Goal: Task Accomplishment & Management: Manage account settings

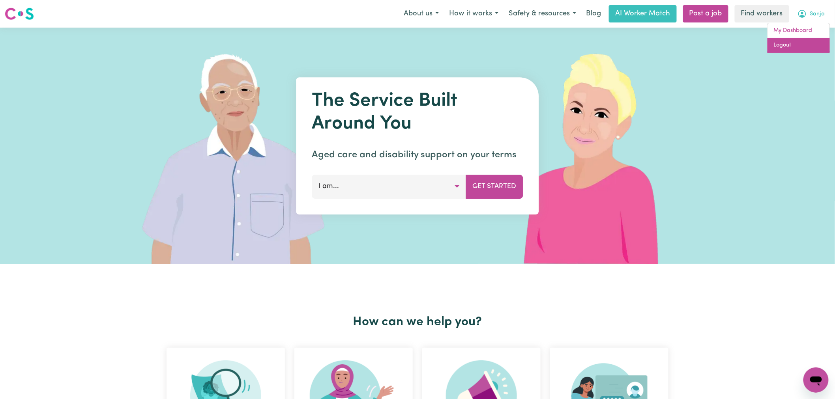
click at [810, 45] on link "Logout" at bounding box center [799, 45] width 62 height 15
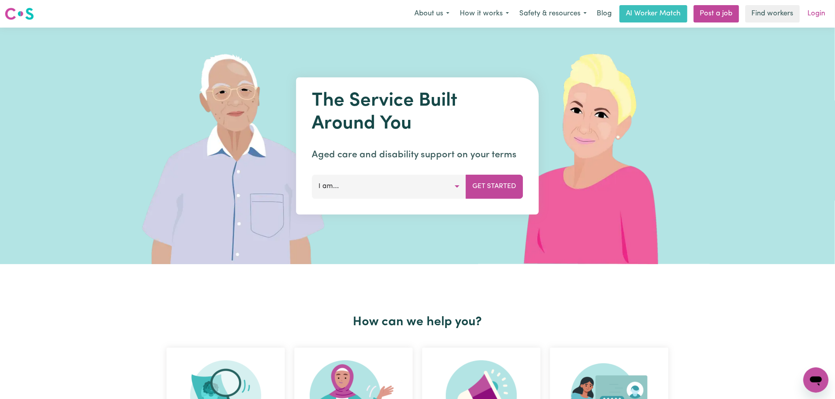
click at [818, 12] on link "Login" at bounding box center [816, 13] width 27 height 17
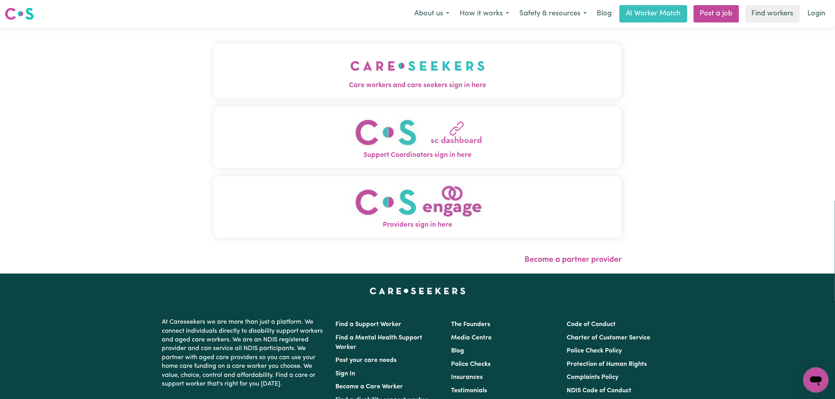
click at [350, 55] on img "Care workers and care seekers sign in here" at bounding box center [417, 65] width 135 height 29
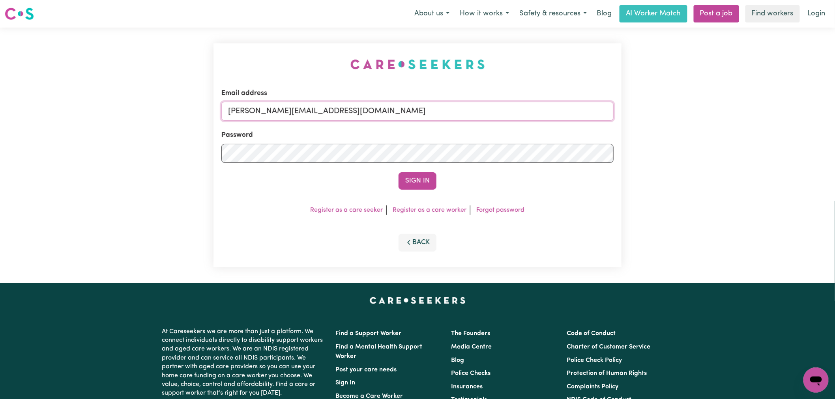
drag, startPoint x: 335, startPoint y: 116, endPoint x: 334, endPoint y: 120, distance: 4.6
click at [335, 116] on input "[PERSON_NAME][EMAIL_ADDRESS][DOMAIN_NAME]" at bounding box center [417, 111] width 392 height 19
drag, startPoint x: 303, startPoint y: 117, endPoint x: 268, endPoint y: 116, distance: 35.5
click at [268, 116] on input "[EMAIL_ADDRESS][DOMAIN_NAME]" at bounding box center [417, 111] width 392 height 19
type input "[EMAIL_ADDRESS][DOMAIN_NAME]"
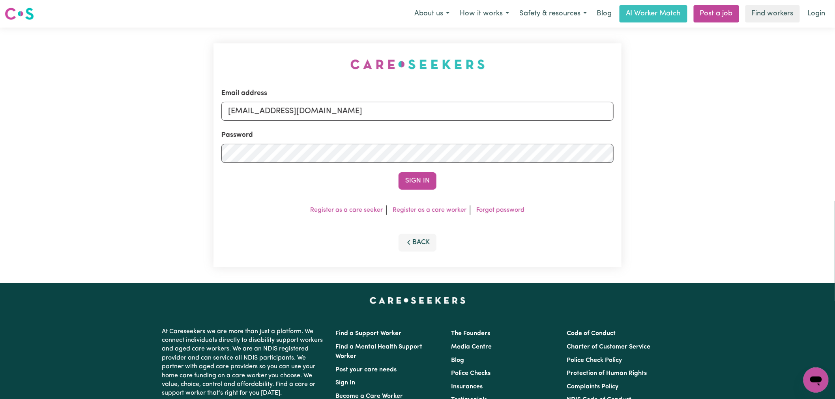
click at [399, 172] on button "Sign In" at bounding box center [418, 180] width 38 height 17
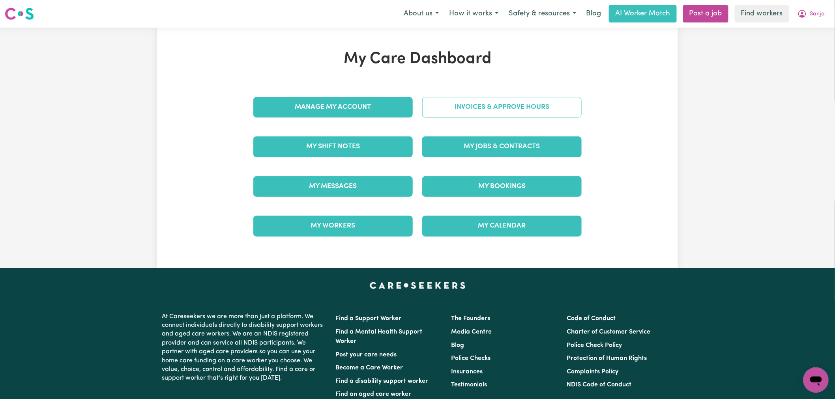
click at [498, 109] on link "Invoices & Approve Hours" at bounding box center [501, 107] width 159 height 21
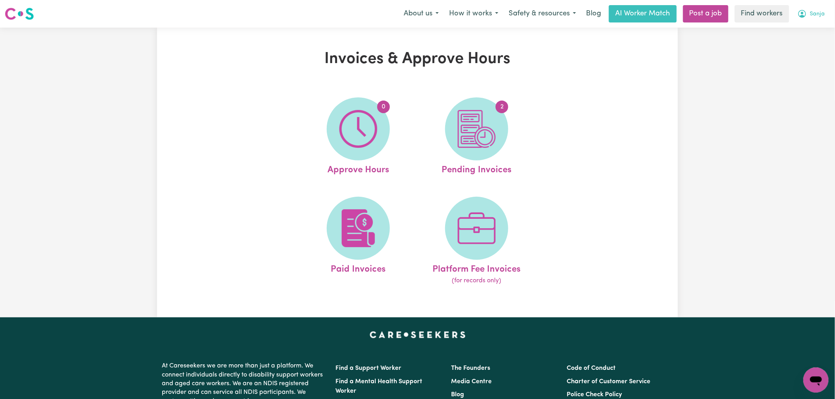
click at [817, 6] on button "Sanja" at bounding box center [811, 14] width 38 height 17
click at [809, 33] on link "My Dashboard" at bounding box center [799, 30] width 62 height 15
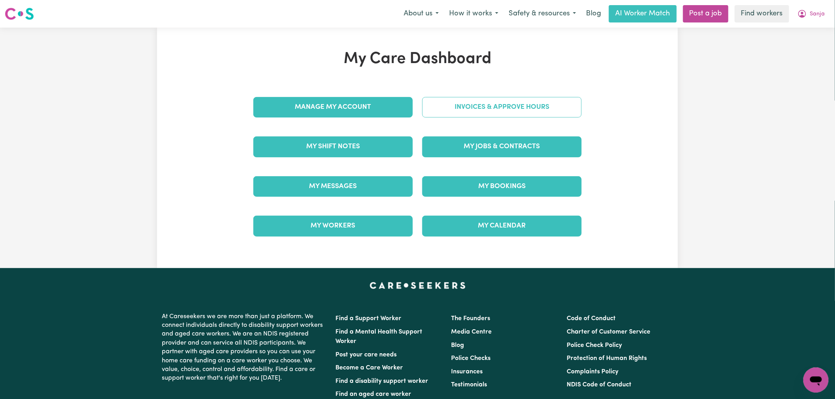
click at [498, 101] on link "Invoices & Approve Hours" at bounding box center [501, 107] width 159 height 21
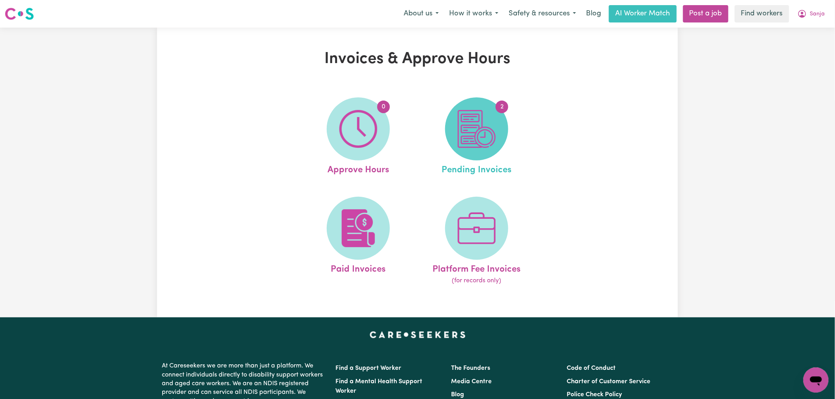
click at [498, 109] on span "2" at bounding box center [502, 107] width 13 height 13
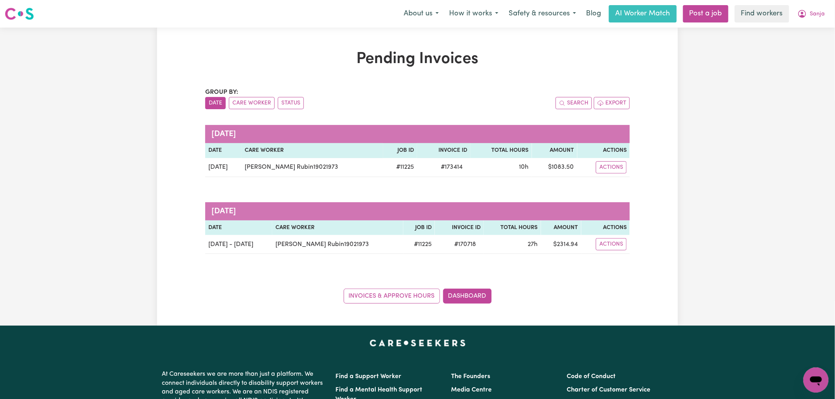
click at [813, 17] on span "Sanja" at bounding box center [817, 14] width 15 height 9
click at [808, 39] on link "Logout" at bounding box center [799, 45] width 62 height 15
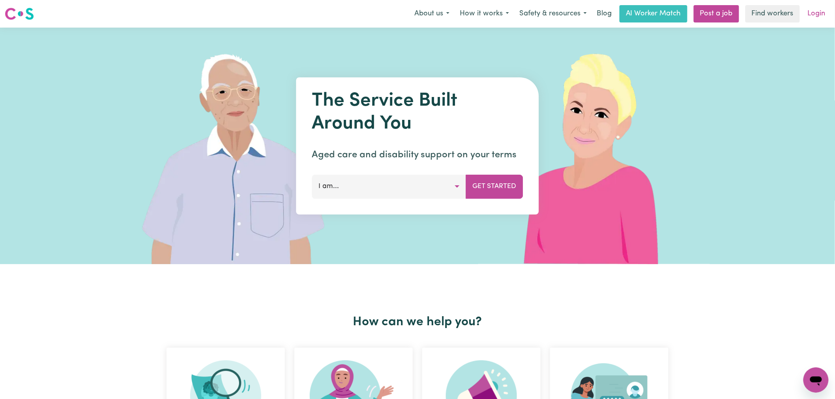
click at [823, 14] on link "Login" at bounding box center [816, 13] width 27 height 17
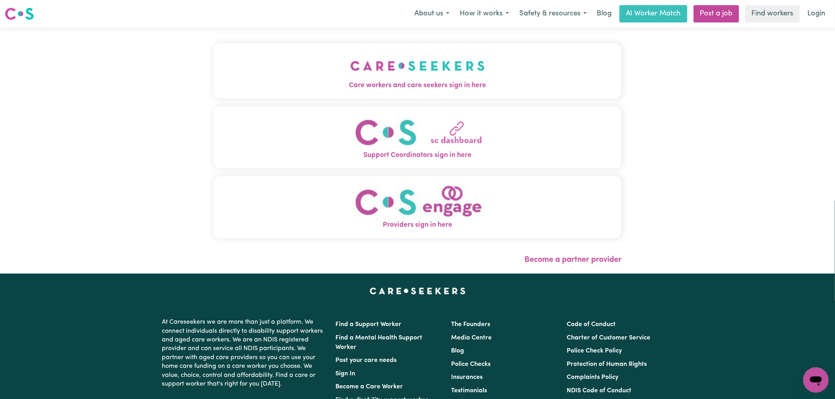
click at [350, 64] on img "Care workers and care seekers sign in here" at bounding box center [417, 65] width 135 height 29
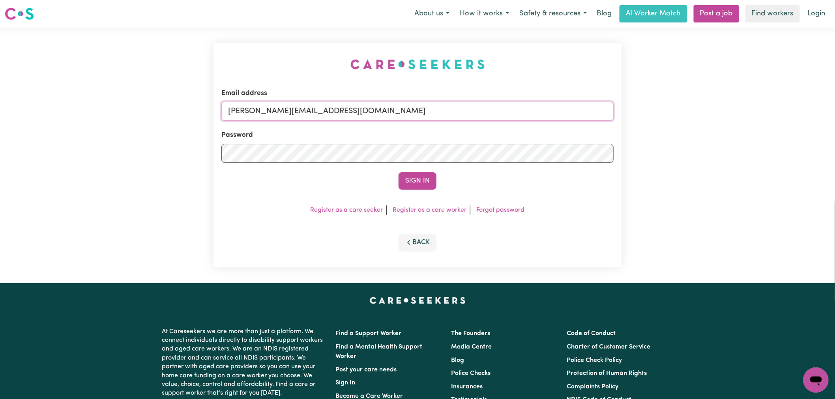
drag, startPoint x: 431, startPoint y: 114, endPoint x: 425, endPoint y: 121, distance: 9.2
click at [431, 114] on input "[PERSON_NAME][EMAIL_ADDRESS][DOMAIN_NAME]" at bounding box center [417, 111] width 392 height 19
drag, startPoint x: 307, startPoint y: 118, endPoint x: 270, endPoint y: 117, distance: 37.1
click at [270, 117] on input "[EMAIL_ADDRESS][DOMAIN_NAME]" at bounding box center [417, 111] width 392 height 19
type input "[EMAIL_ADDRESS][DOMAIN_NAME]"
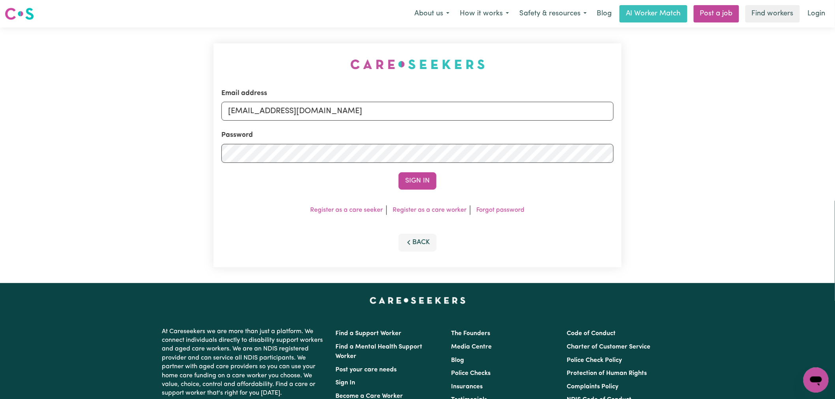
click at [403, 169] on form "Email address [EMAIL_ADDRESS][DOMAIN_NAME] Password Sign In" at bounding box center [417, 138] width 392 height 101
click at [414, 181] on button "Sign In" at bounding box center [418, 180] width 38 height 17
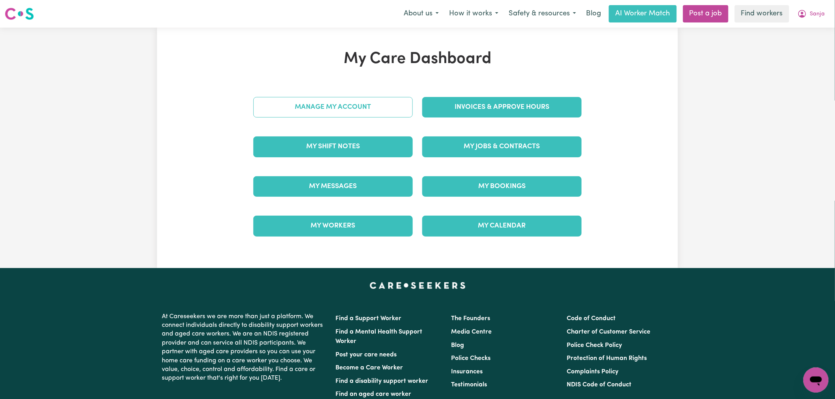
click at [349, 106] on link "Manage My Account" at bounding box center [332, 107] width 159 height 21
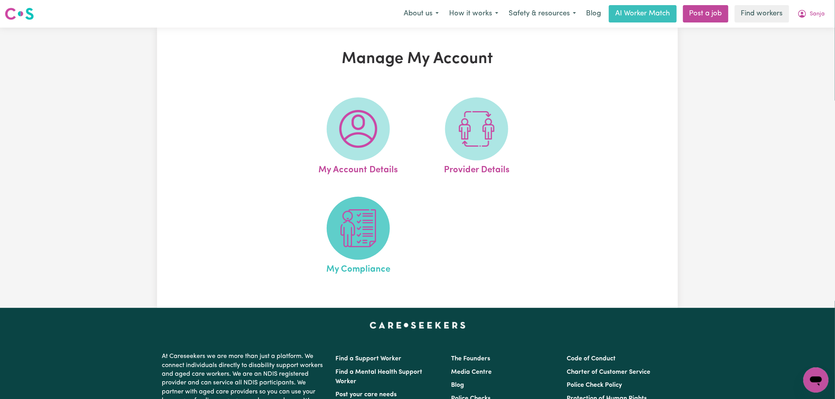
click at [362, 211] on img at bounding box center [358, 229] width 38 height 38
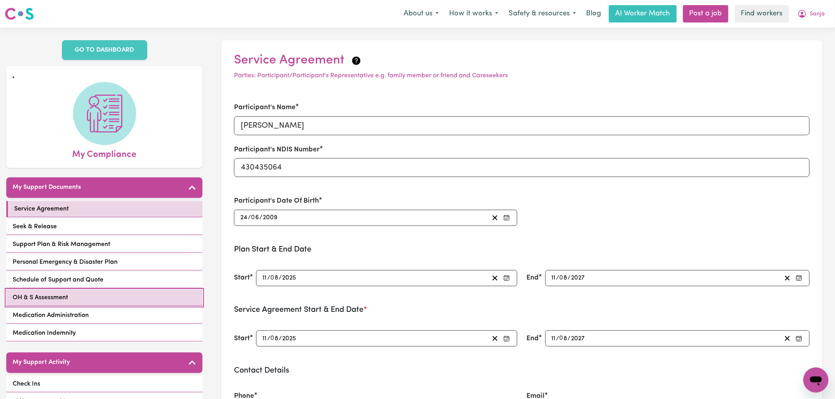
click at [124, 290] on link "OH & S Assessment" at bounding box center [104, 298] width 196 height 16
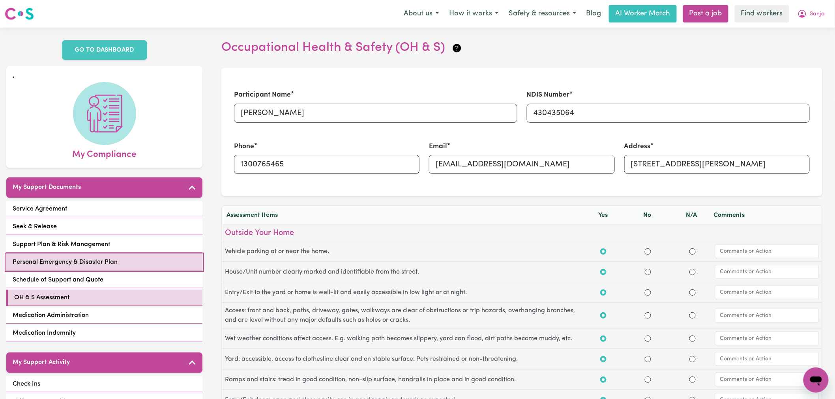
click at [118, 255] on link "Personal Emergency & Disaster Plan" at bounding box center [104, 263] width 196 height 16
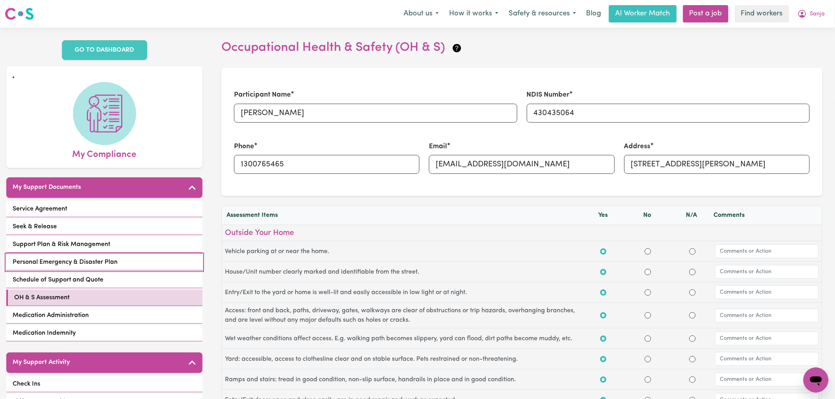
select select "continue"
select select "phone"
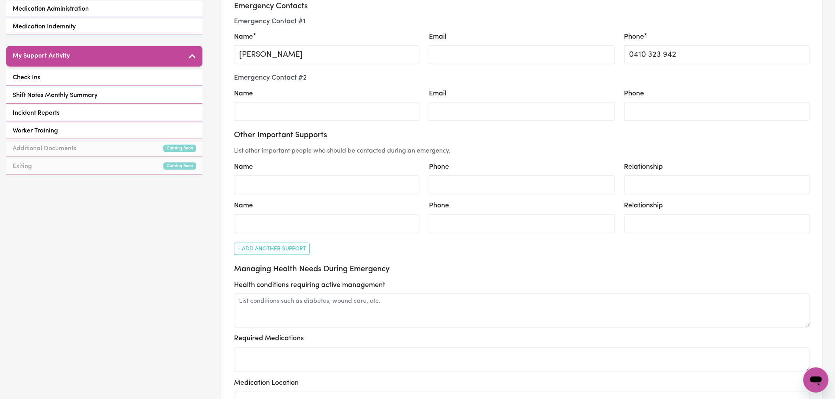
scroll to position [88, 0]
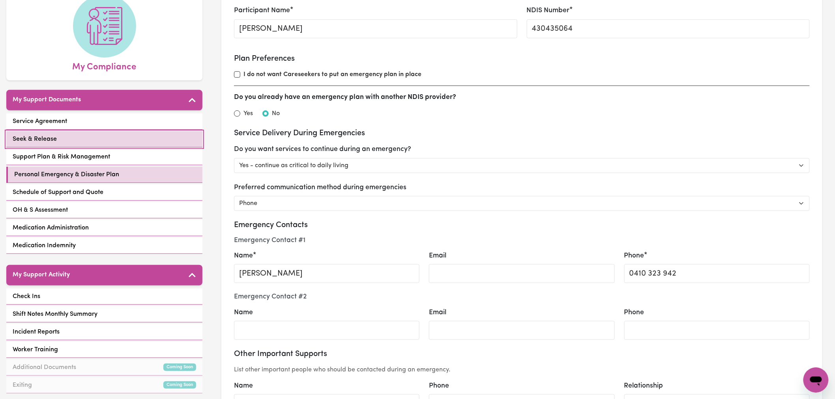
click at [148, 134] on link "Seek & Release" at bounding box center [104, 139] width 196 height 16
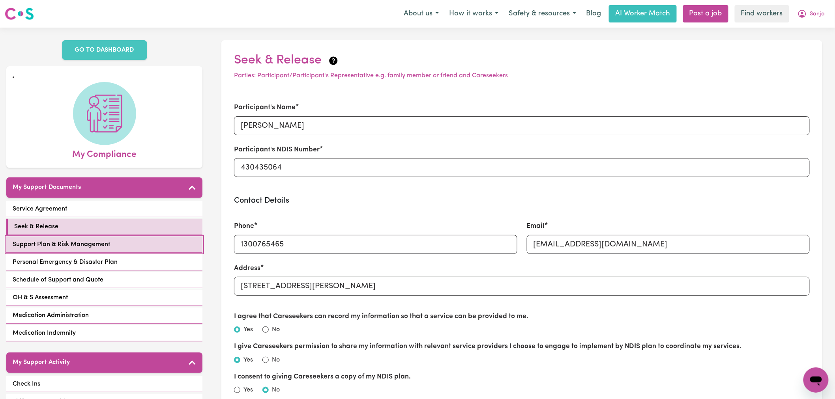
click at [116, 237] on link "Support Plan & Risk Management" at bounding box center [104, 245] width 196 height 16
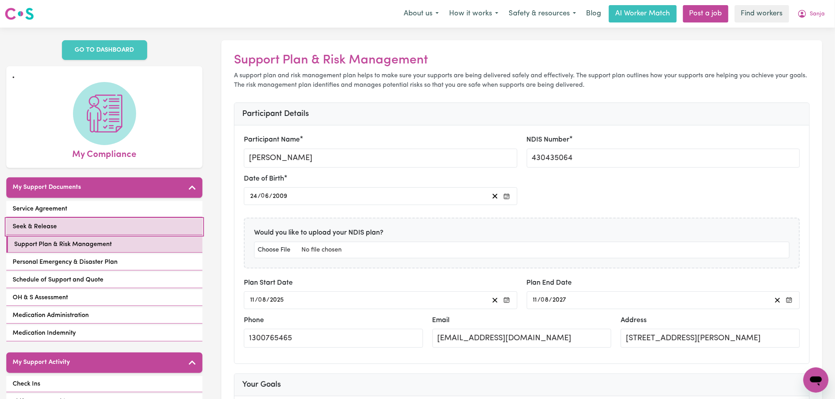
click at [120, 222] on link "Seek & Release" at bounding box center [104, 227] width 196 height 16
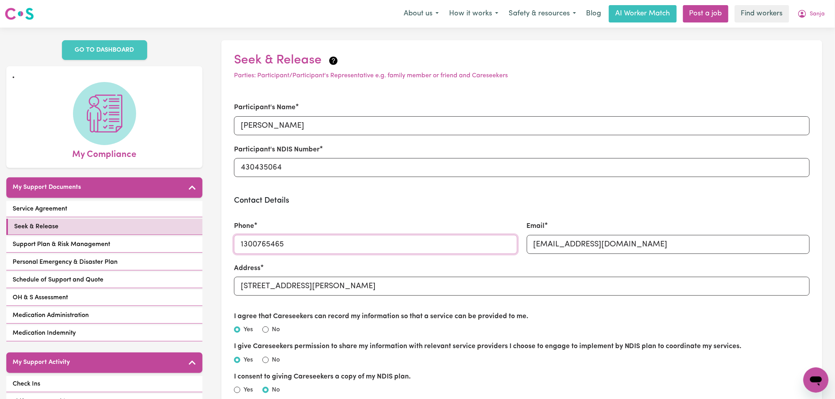
click at [267, 251] on input "1300765465" at bounding box center [375, 244] width 283 height 19
paste input "0410 323 942"
type input "0410 323 942"
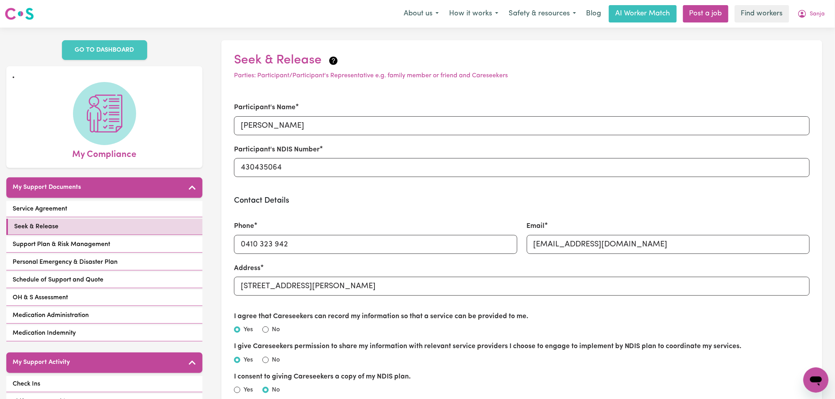
click at [348, 214] on div "Phone [PHONE_NUMBER]" at bounding box center [375, 237] width 293 height 51
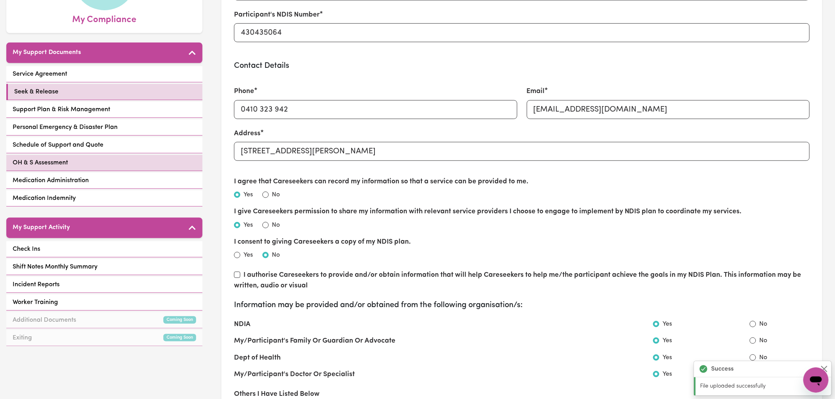
scroll to position [131, 0]
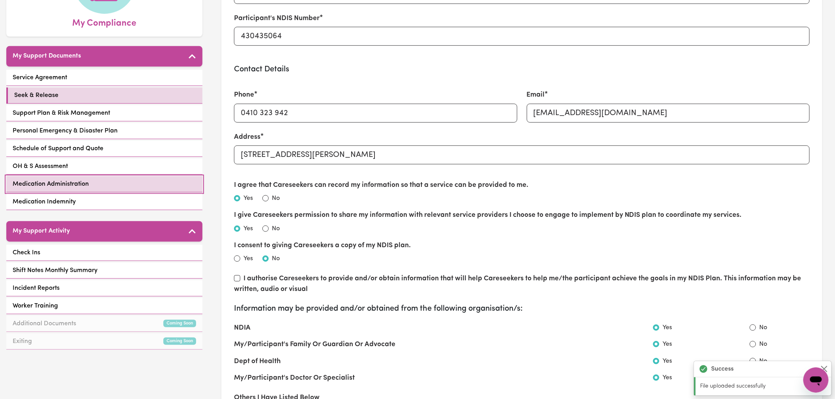
click at [137, 178] on link "Medication Administration" at bounding box center [104, 184] width 196 height 16
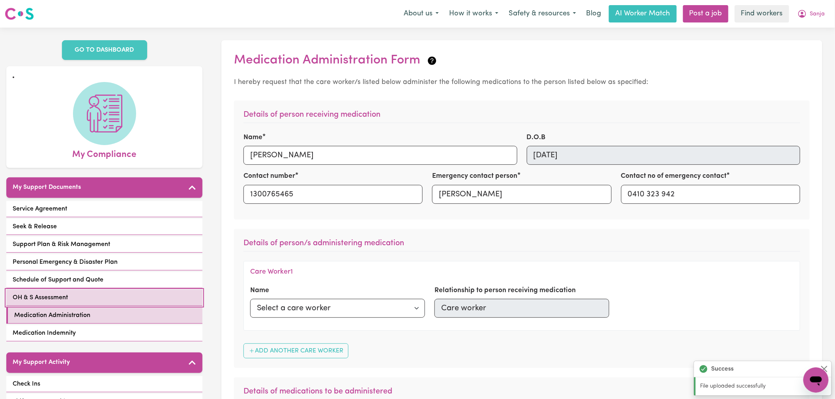
click at [126, 290] on link "OH & S Assessment" at bounding box center [104, 298] width 196 height 16
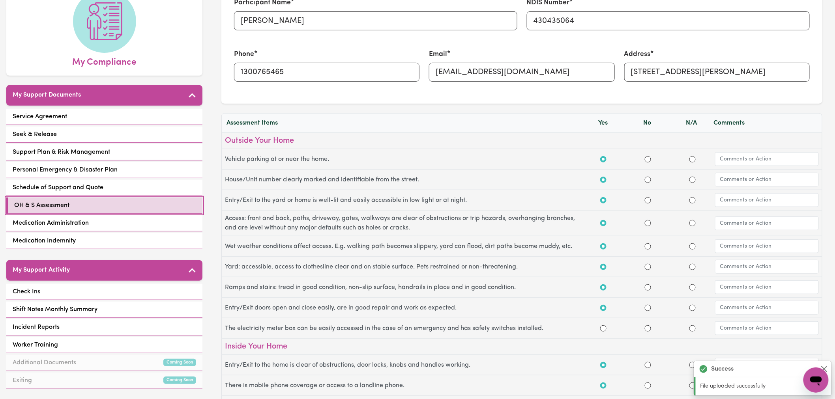
scroll to position [219, 0]
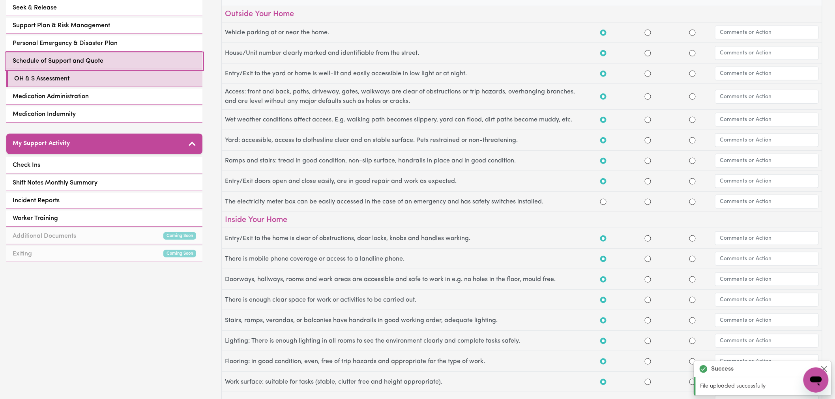
click at [146, 53] on link "Schedule of Support and Quote" at bounding box center [104, 61] width 196 height 16
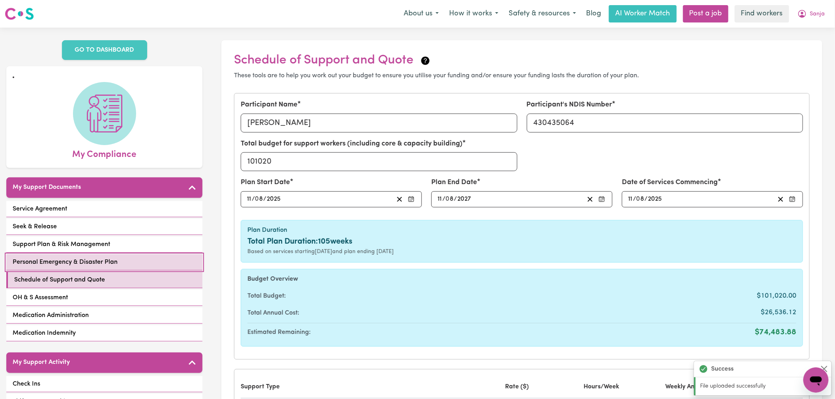
click at [127, 255] on div "Personal Emergency & Disaster Plan" at bounding box center [104, 263] width 196 height 16
click at [178, 255] on link "Personal Emergency & Disaster Plan" at bounding box center [104, 263] width 196 height 16
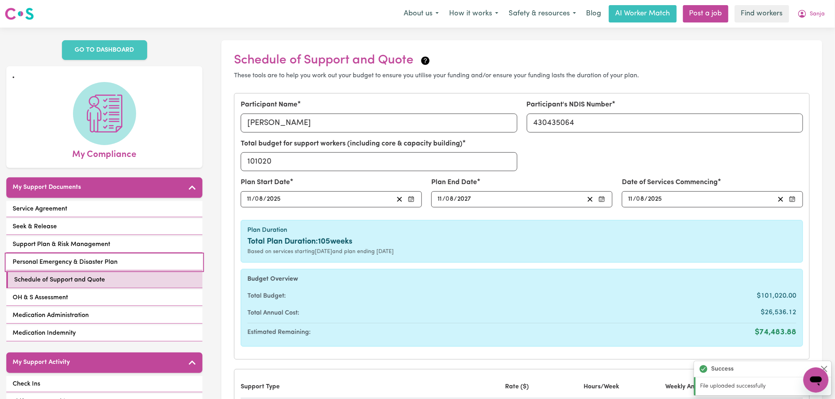
select select "continue"
select select "phone"
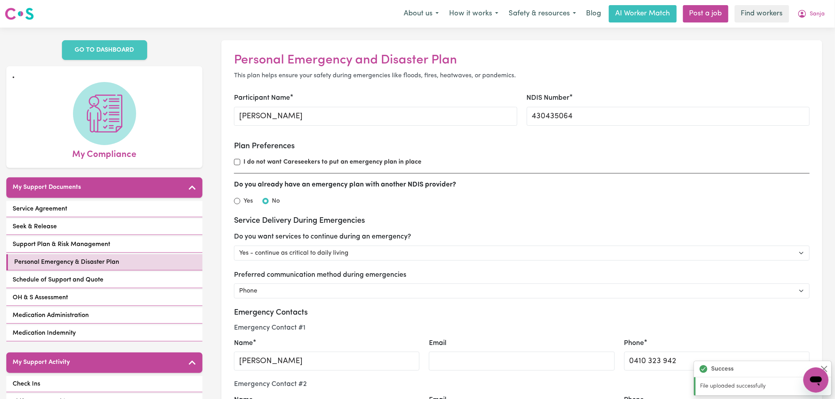
click at [112, 227] on div "Service Agreement Seek & Release Support Plan & Risk Management Personal Emerge…" at bounding box center [104, 272] width 196 height 142
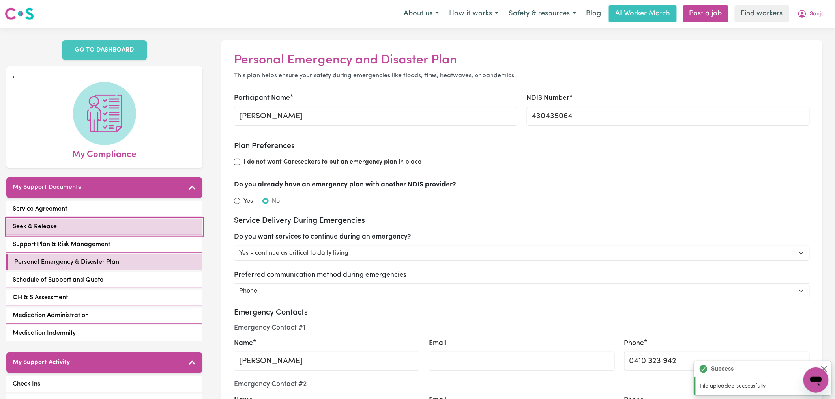
click at [122, 219] on link "Seek & Release" at bounding box center [104, 227] width 196 height 16
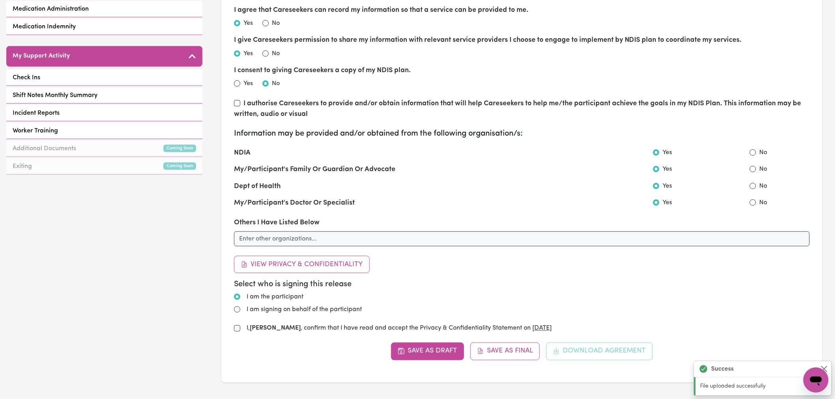
scroll to position [44, 0]
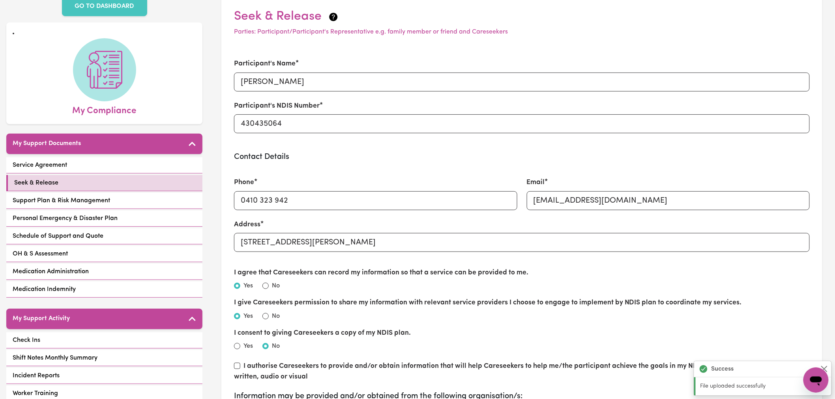
click at [147, 146] on div "My Support Documents Service Agreement Seek & Release Support Plan & Risk Manag…" at bounding box center [104, 217] width 196 height 166
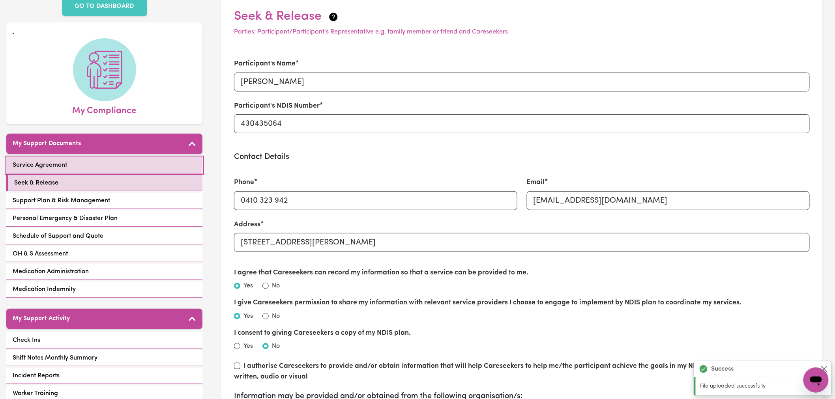
click at [166, 161] on link "Service Agreement" at bounding box center [104, 165] width 196 height 16
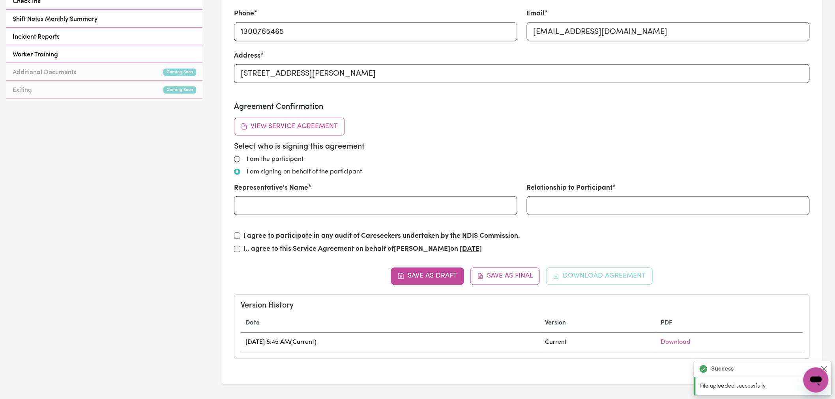
scroll to position [482, 0]
